Goal: Navigation & Orientation: Find specific page/section

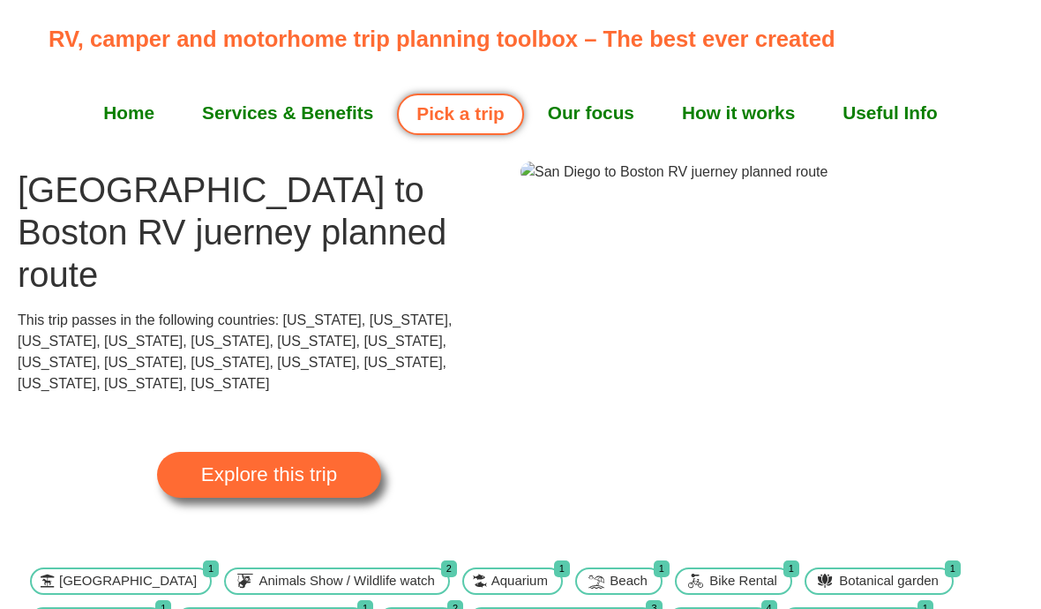
click at [272, 465] on span "Explore this trip" at bounding box center [269, 474] width 136 height 19
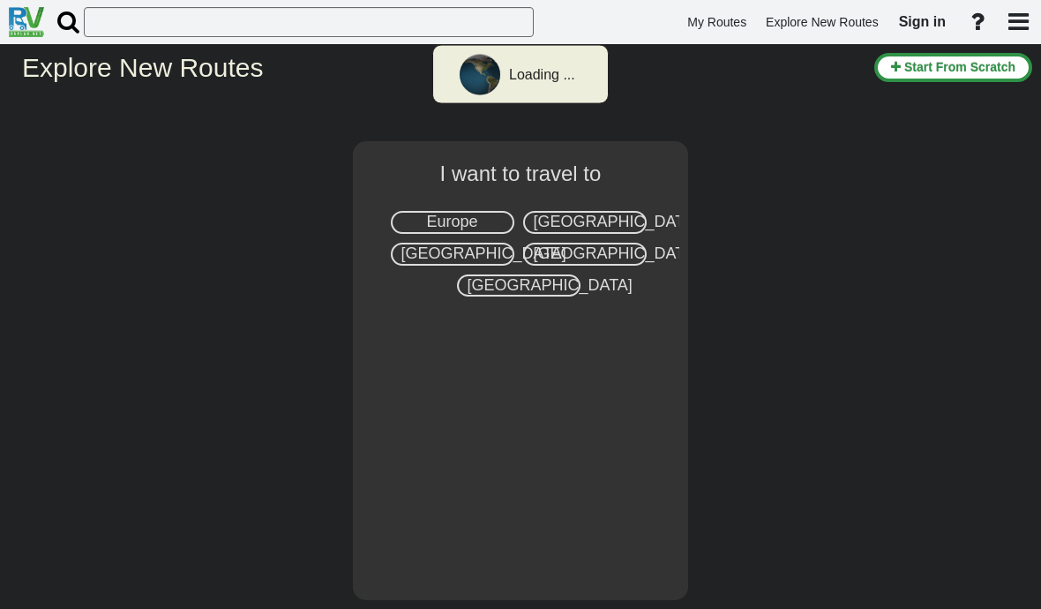
select select "number:2"
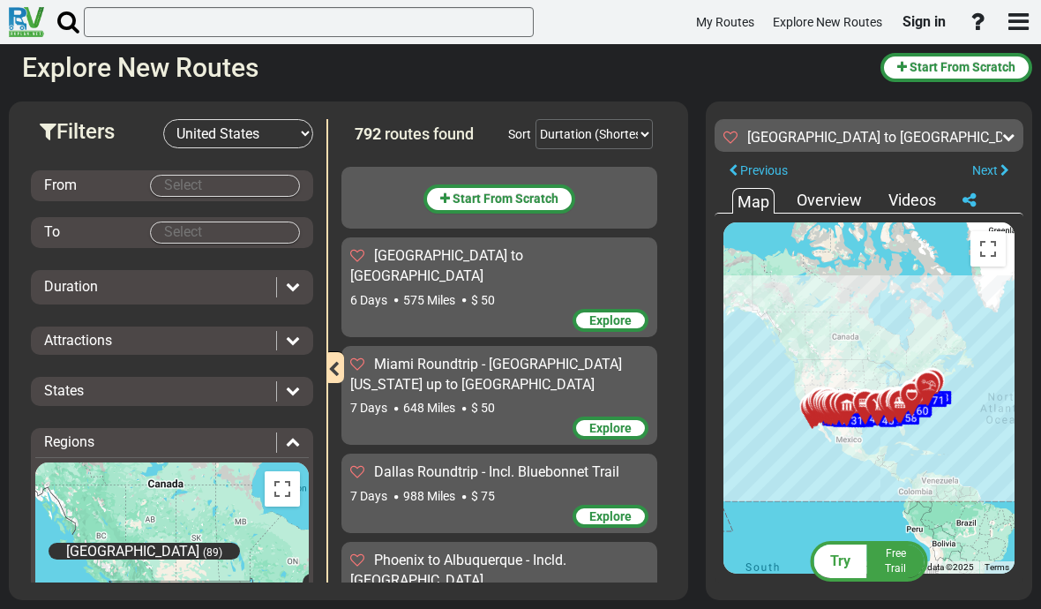
scroll to position [69510, 0]
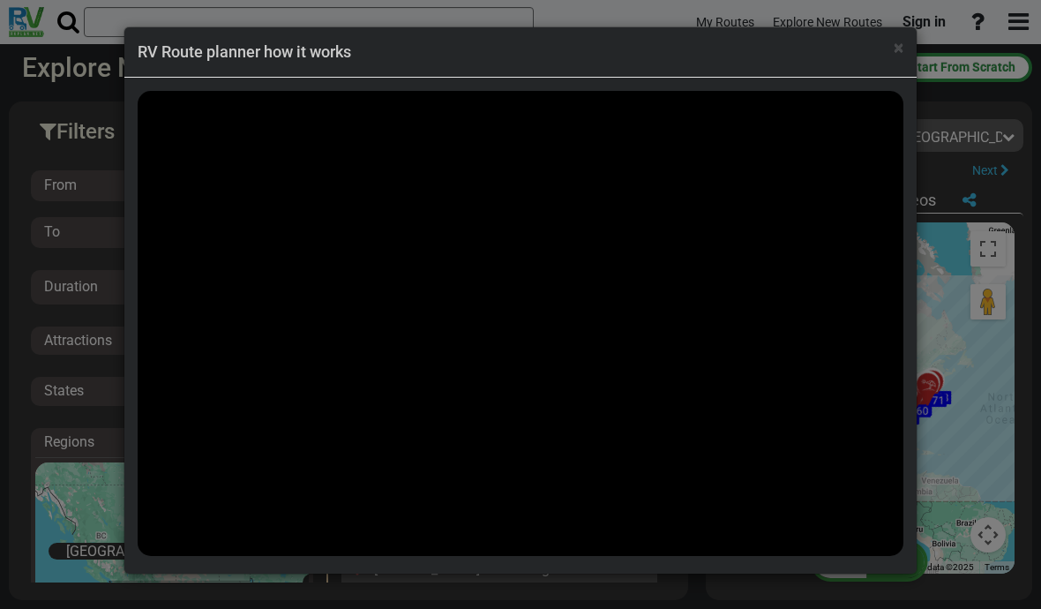
click at [898, 55] on span "×" at bounding box center [899, 47] width 10 height 21
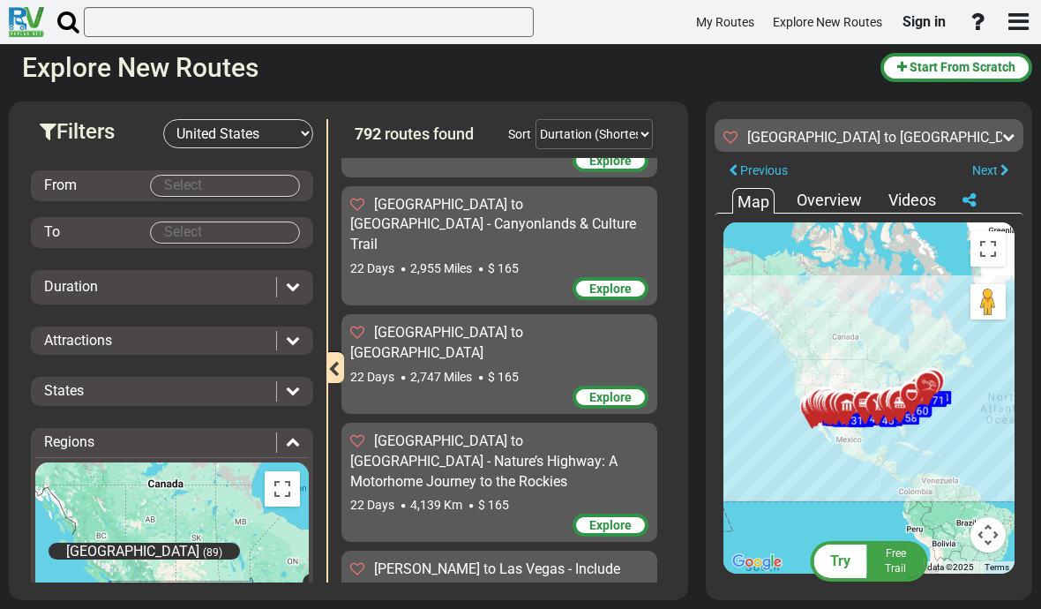
click at [291, 289] on icon at bounding box center [293, 286] width 14 height 14
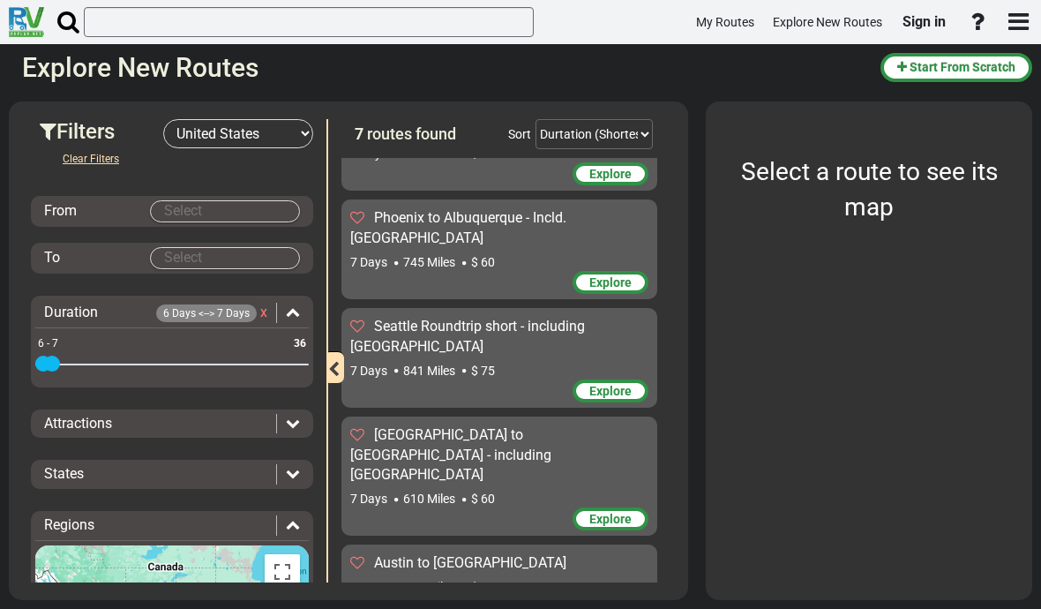
scroll to position [0, 0]
click at [180, 205] on body "My Routes Explore New Routes Sign in ×" at bounding box center [520, 304] width 1041 height 609
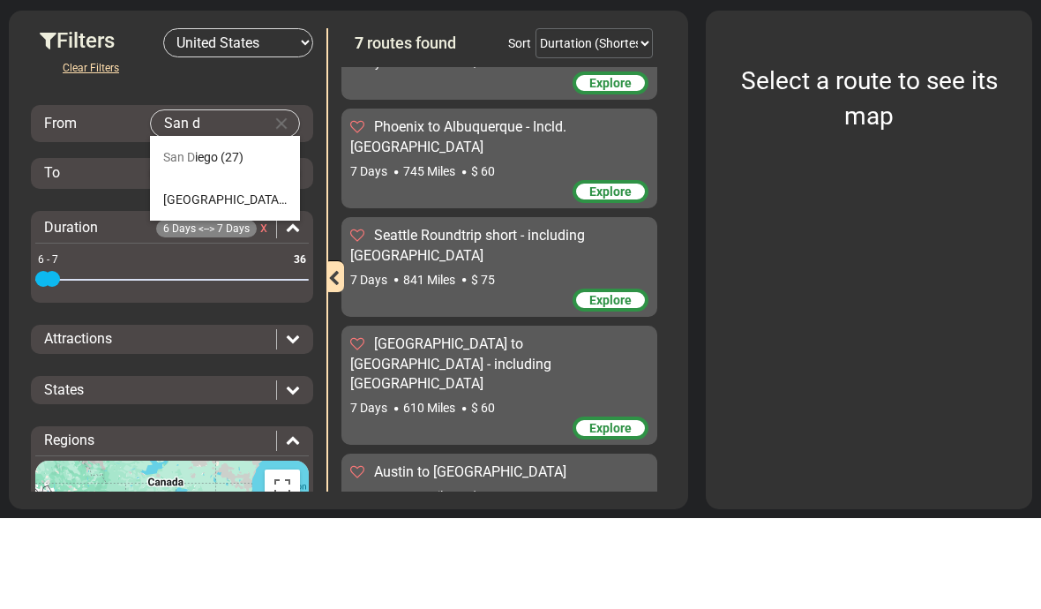
click at [180, 241] on span "San D" at bounding box center [179, 248] width 32 height 14
type input "[GEOGRAPHIC_DATA]"
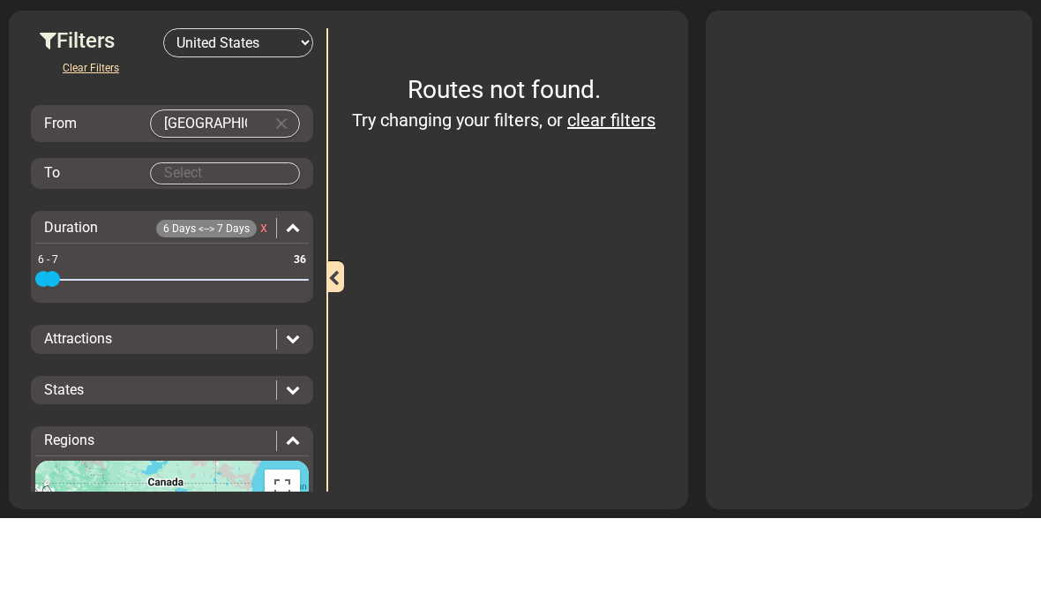
click at [185, 169] on body "My Routes Explore New Routes Sign in ×" at bounding box center [520, 304] width 1041 height 609
type input "S"
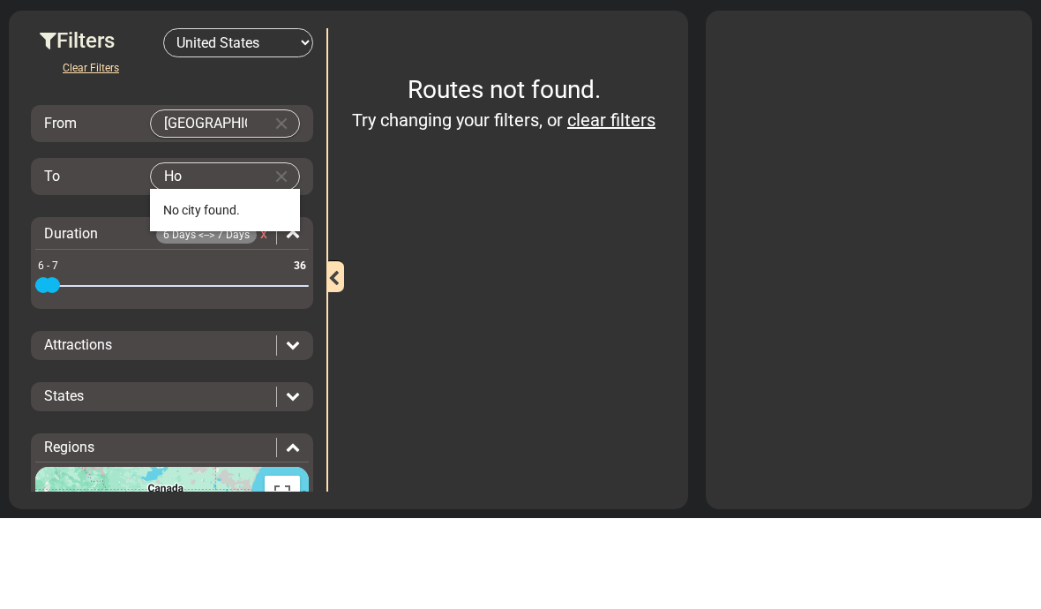
type input "H"
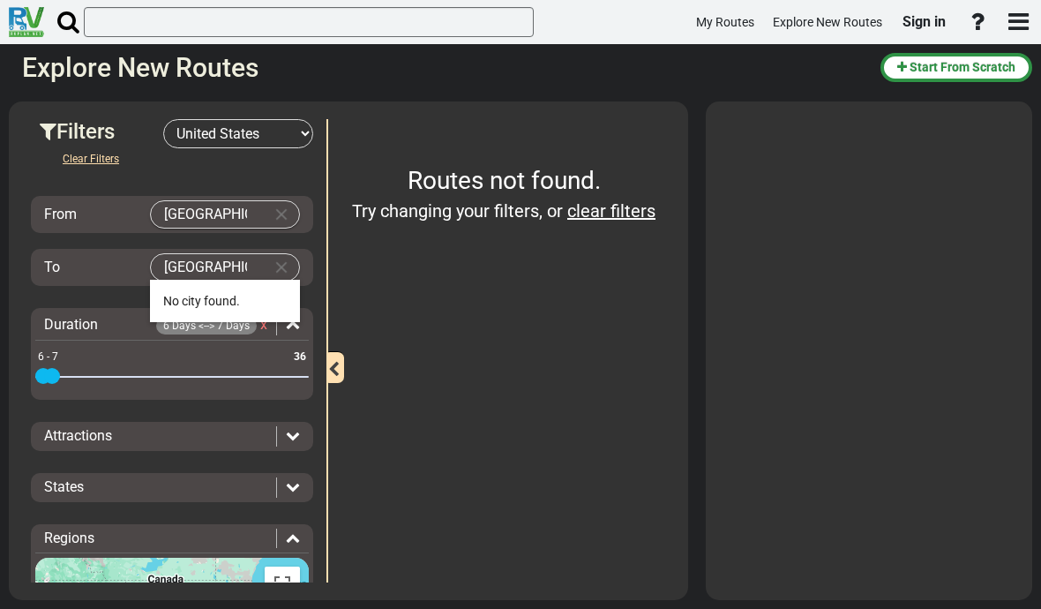
click at [211, 304] on li "No city found." at bounding box center [225, 301] width 150 height 42
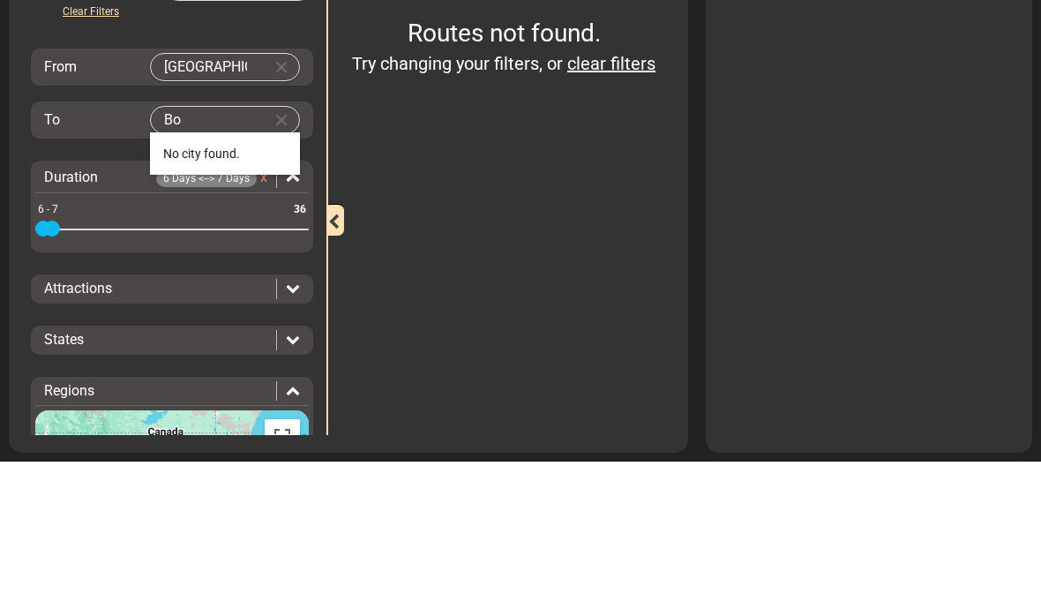
type input "B"
type input "[US_STATE]"
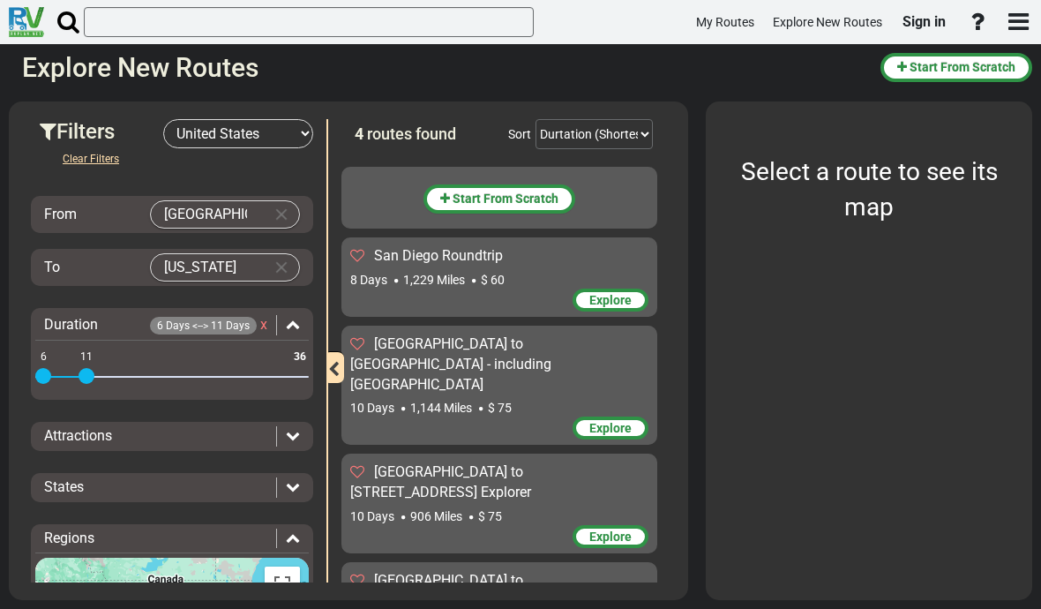
click at [96, 162] on button "Clear Filters" at bounding box center [91, 158] width 85 height 21
